Goal: Find specific page/section: Find specific page/section

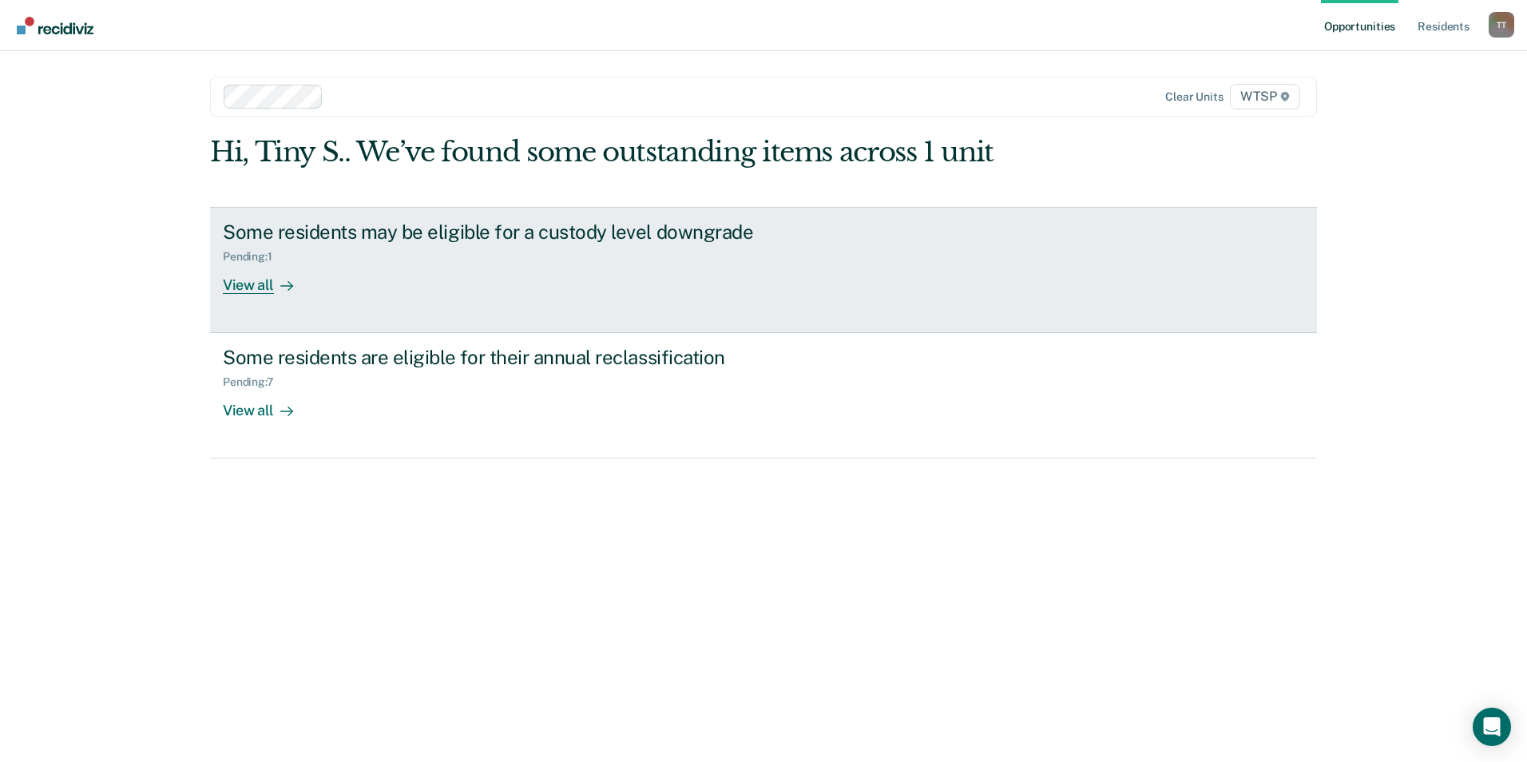
click at [250, 232] on div "Some residents may be eligible for a custody level downgrade" at bounding box center [503, 231] width 561 height 23
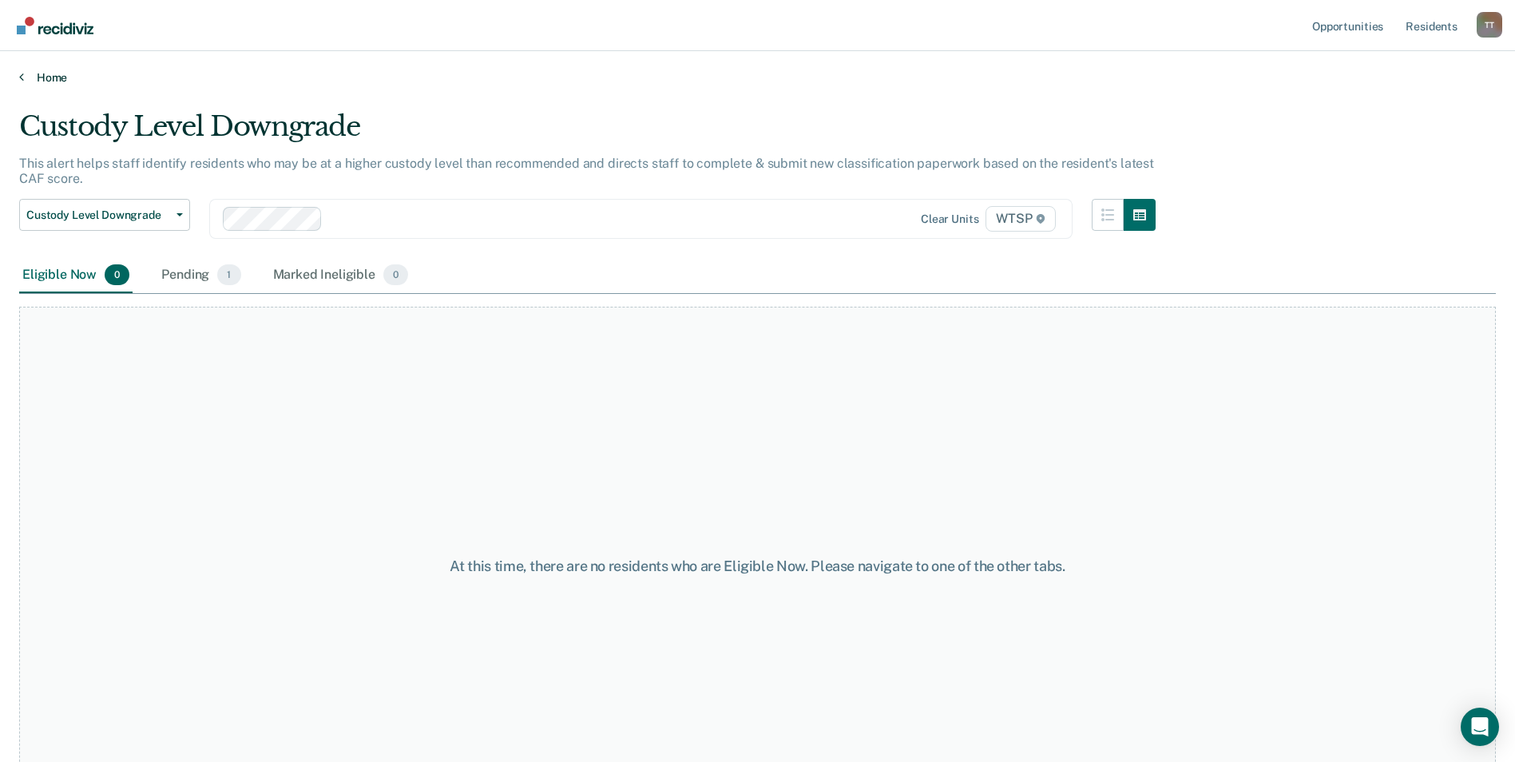
click at [55, 76] on link "Home" at bounding box center [757, 77] width 1477 height 14
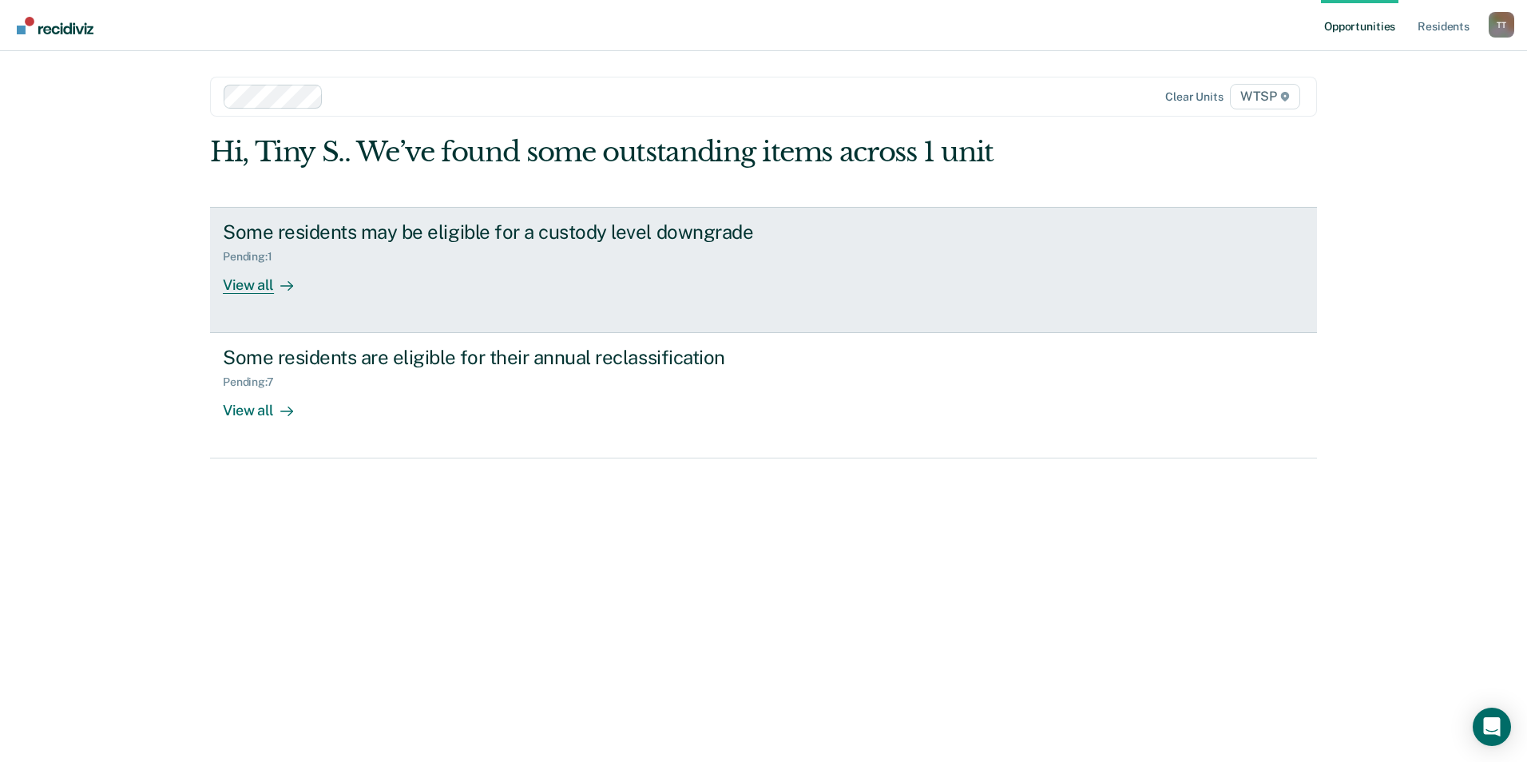
click at [247, 285] on div "View all" at bounding box center [267, 278] width 89 height 31
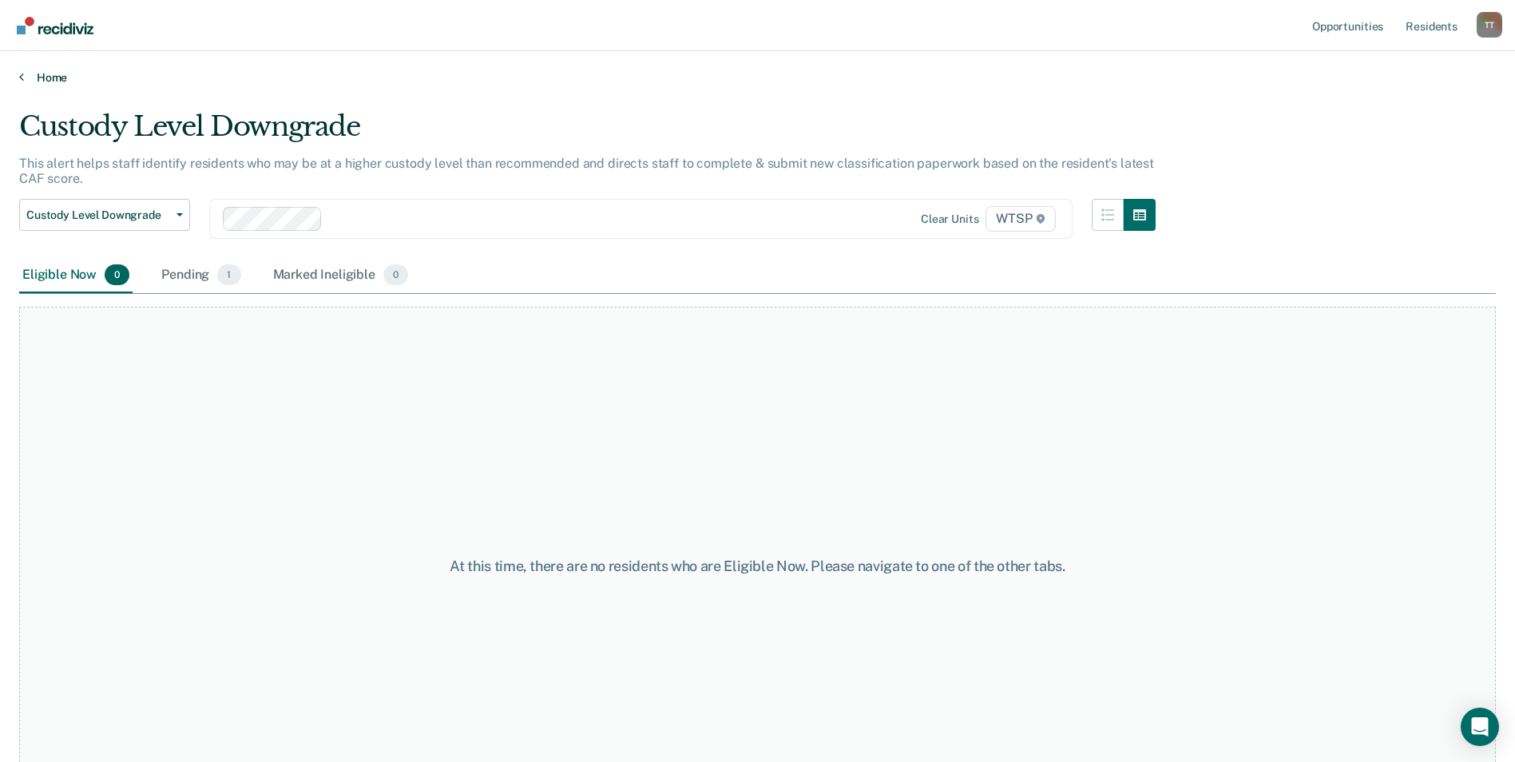
click at [54, 76] on link "Home" at bounding box center [757, 77] width 1477 height 14
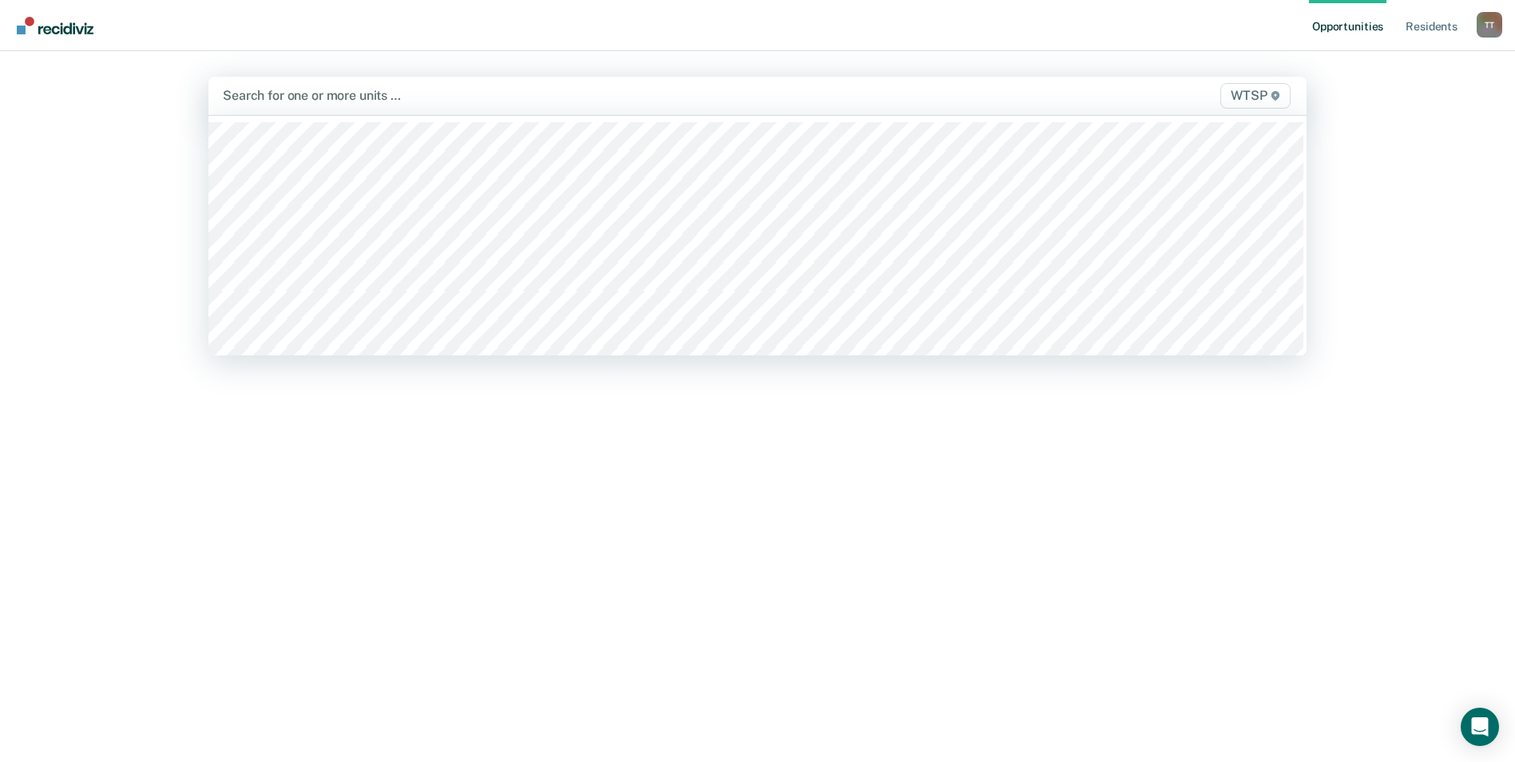
click at [578, 97] on div at bounding box center [597, 95] width 748 height 18
type input "wt"
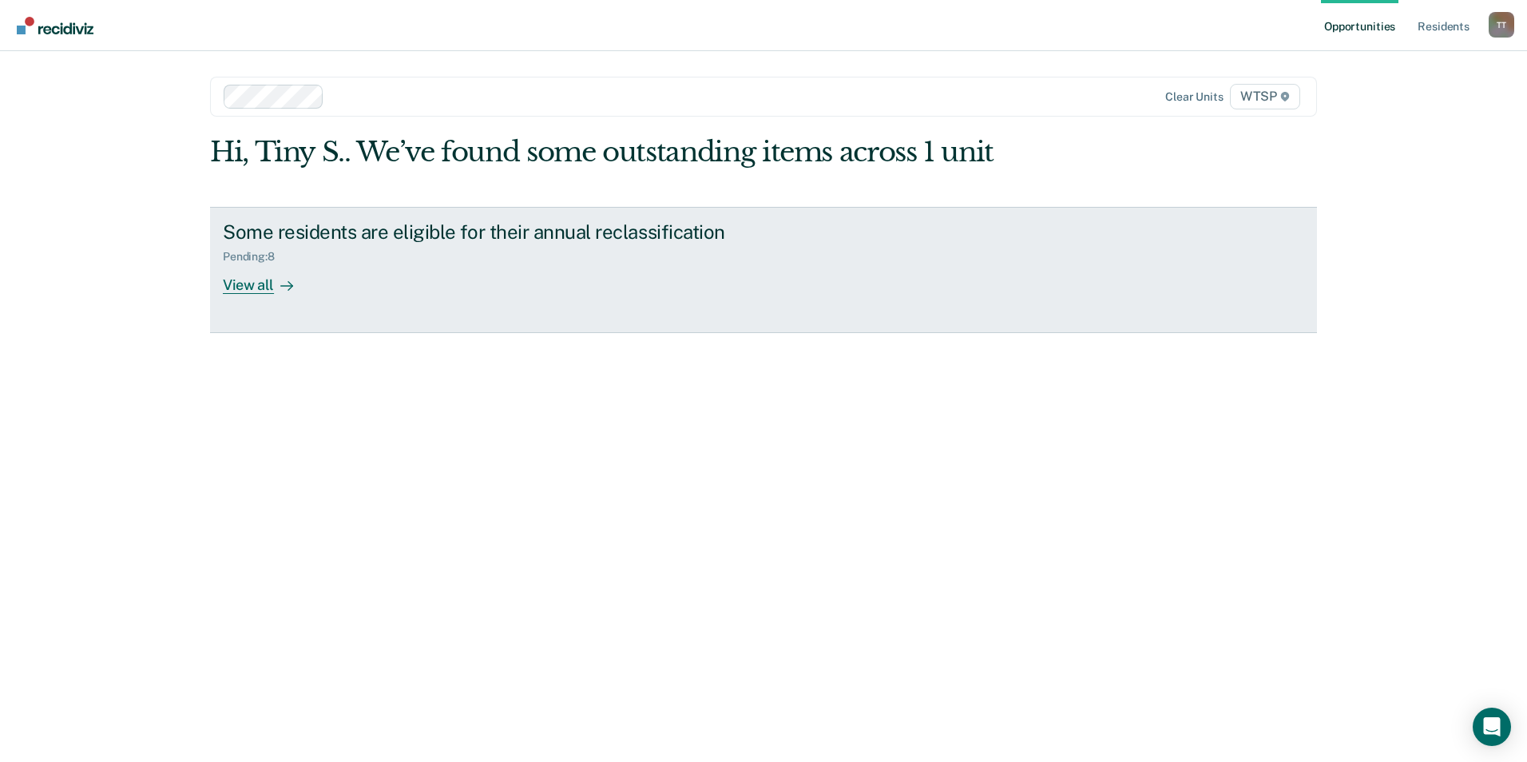
click at [244, 282] on div "View all" at bounding box center [267, 278] width 89 height 31
